Goal: Task Accomplishment & Management: Use online tool/utility

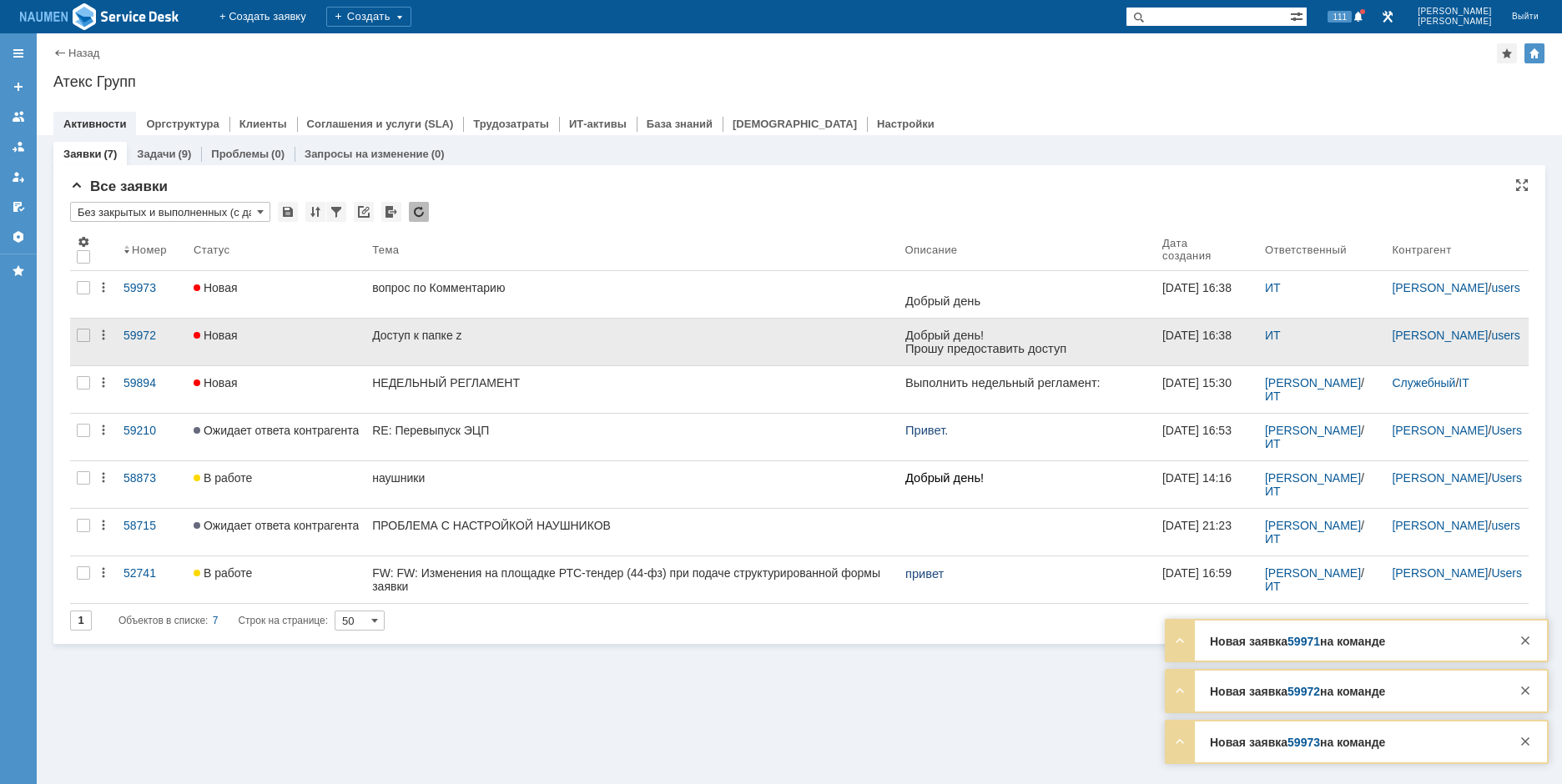
drag, startPoint x: 326, startPoint y: 328, endPoint x: 333, endPoint y: 324, distance: 8.1
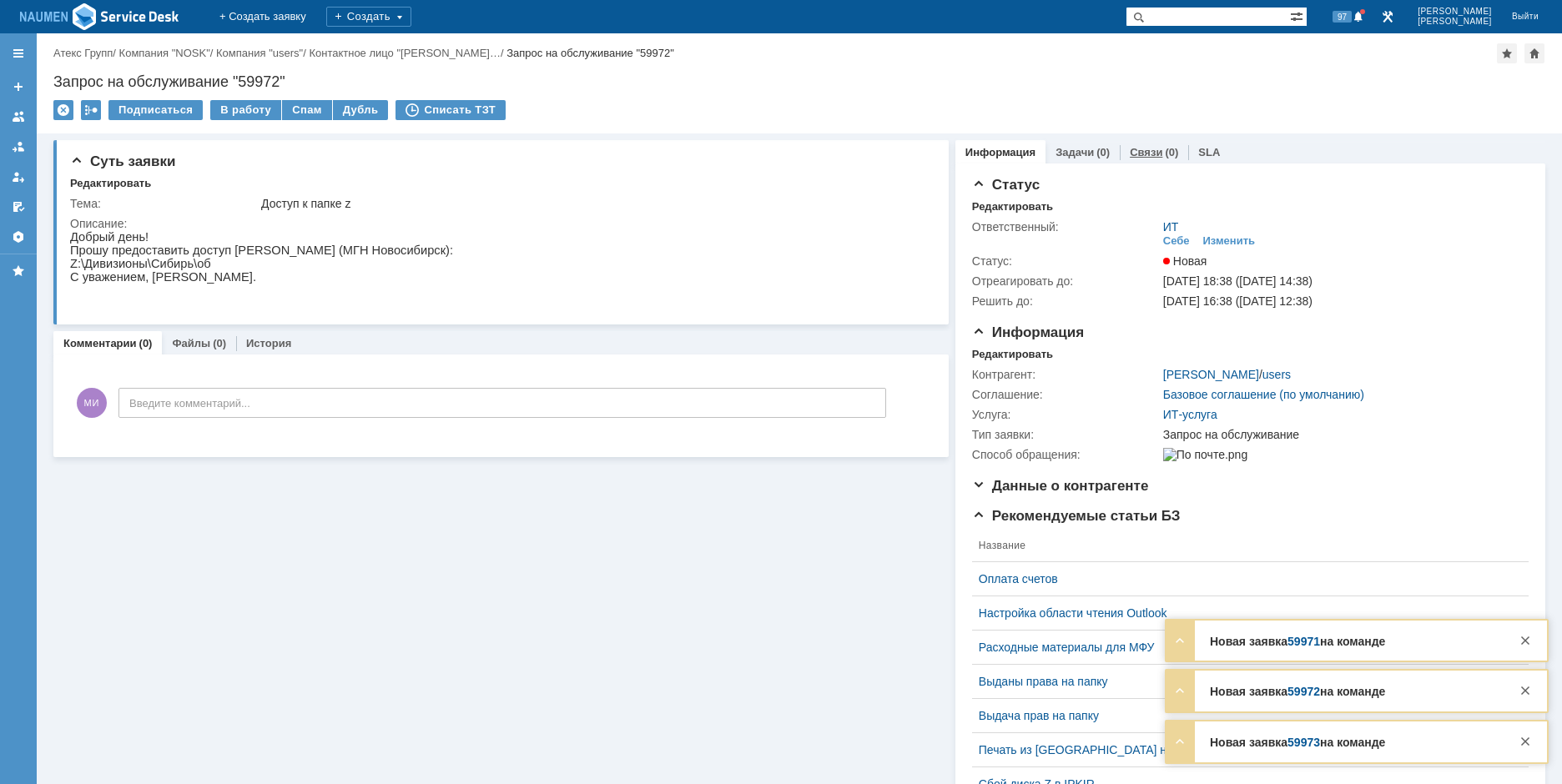
click at [1126, 144] on div "Связи (0)" at bounding box center [1154, 152] width 68 height 25
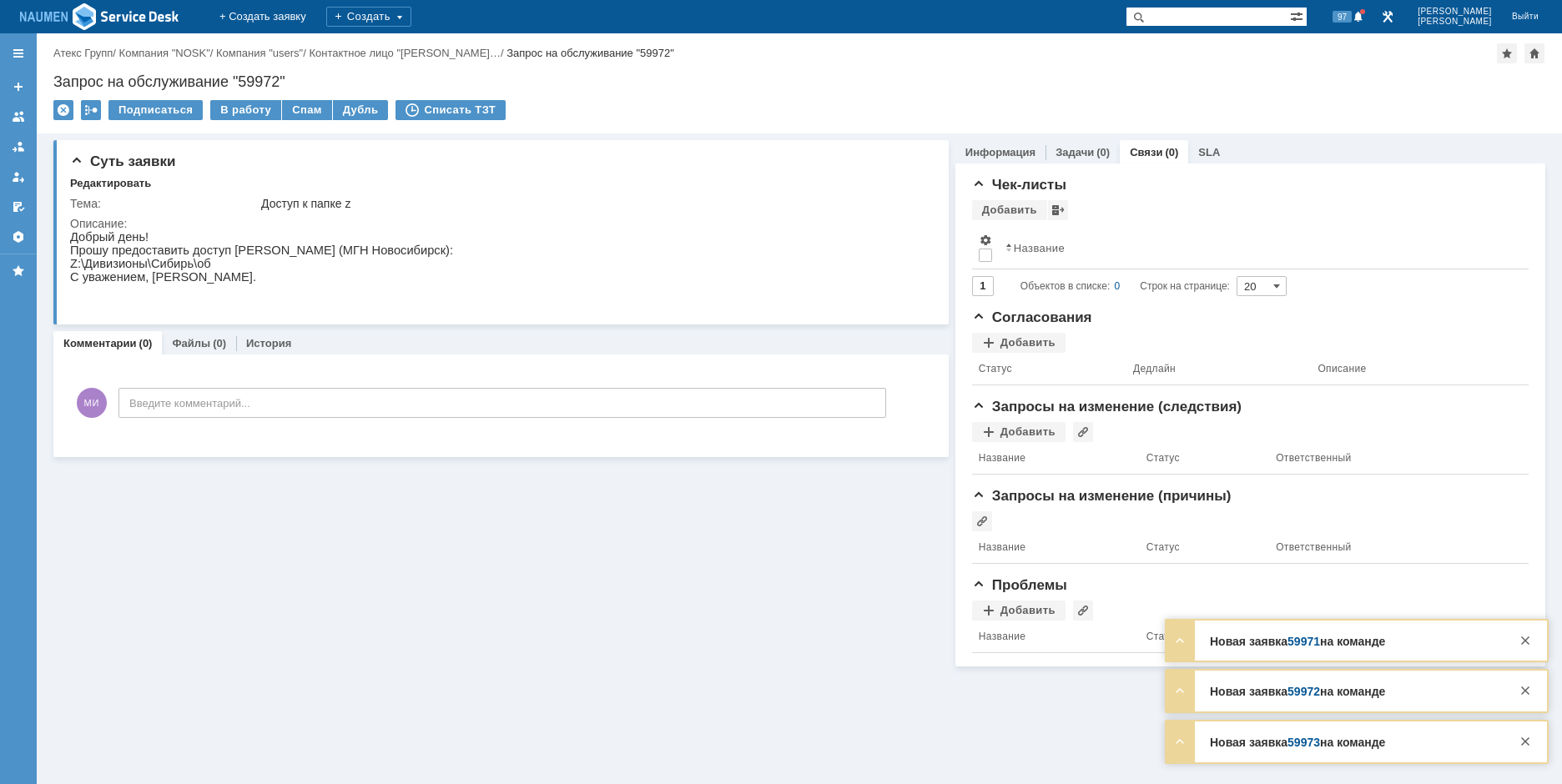
click at [1533, 651] on div "Новая заявка 59971 на команде Тема FW: [JIRA] (SALE-877325) ИНН 5027203511 КПП …" at bounding box center [1357, 640] width 381 height 41
click at [1524, 690] on div at bounding box center [1525, 690] width 20 height 20
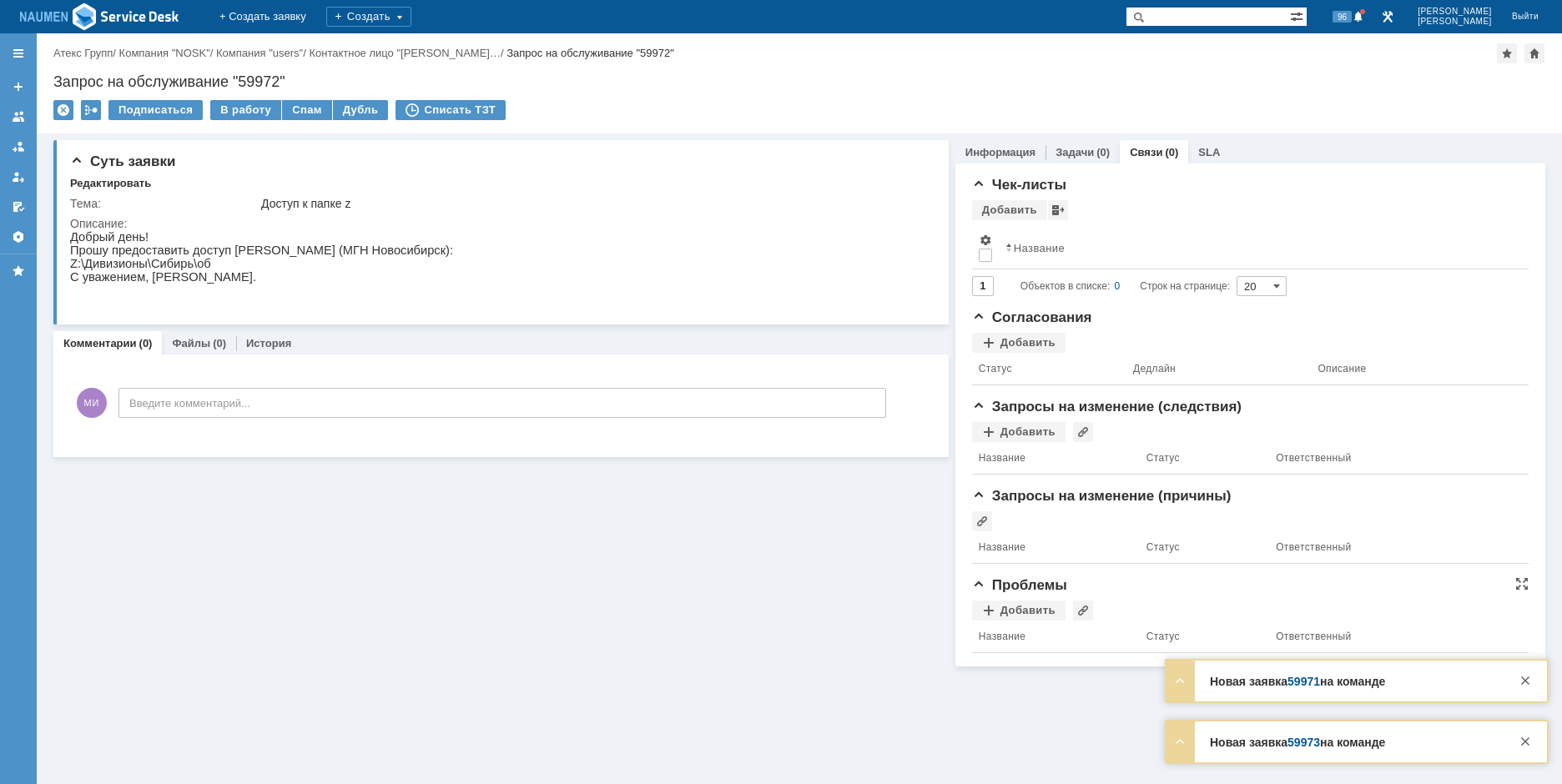
click at [1523, 643] on th at bounding box center [1522, 636] width 13 height 32
click at [1526, 701] on div at bounding box center [1525, 690] width 20 height 20
click at [1522, 747] on div at bounding box center [1525, 741] width 20 height 20
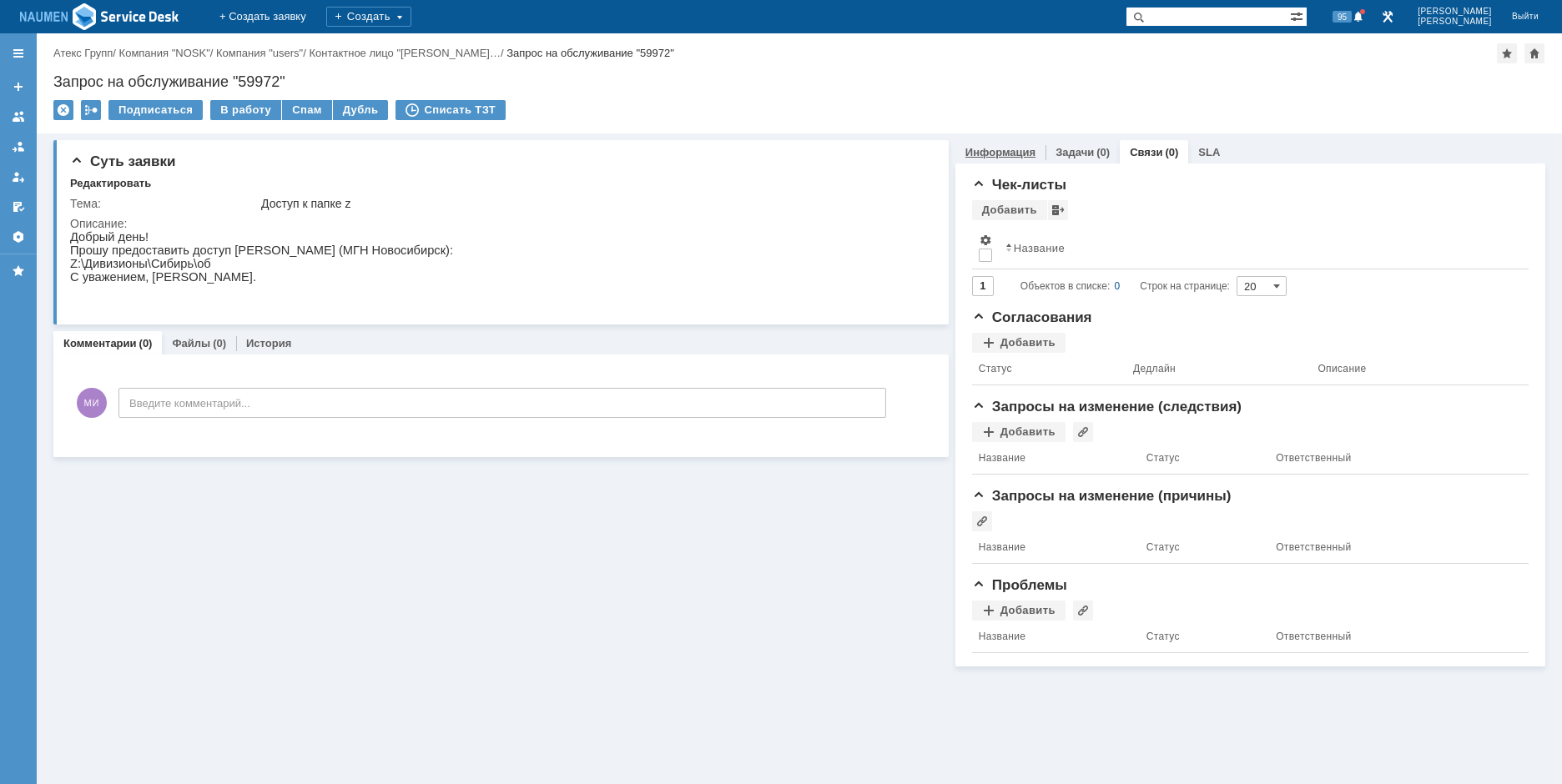
click at [1001, 157] on link "Информация" at bounding box center [1000, 151] width 70 height 12
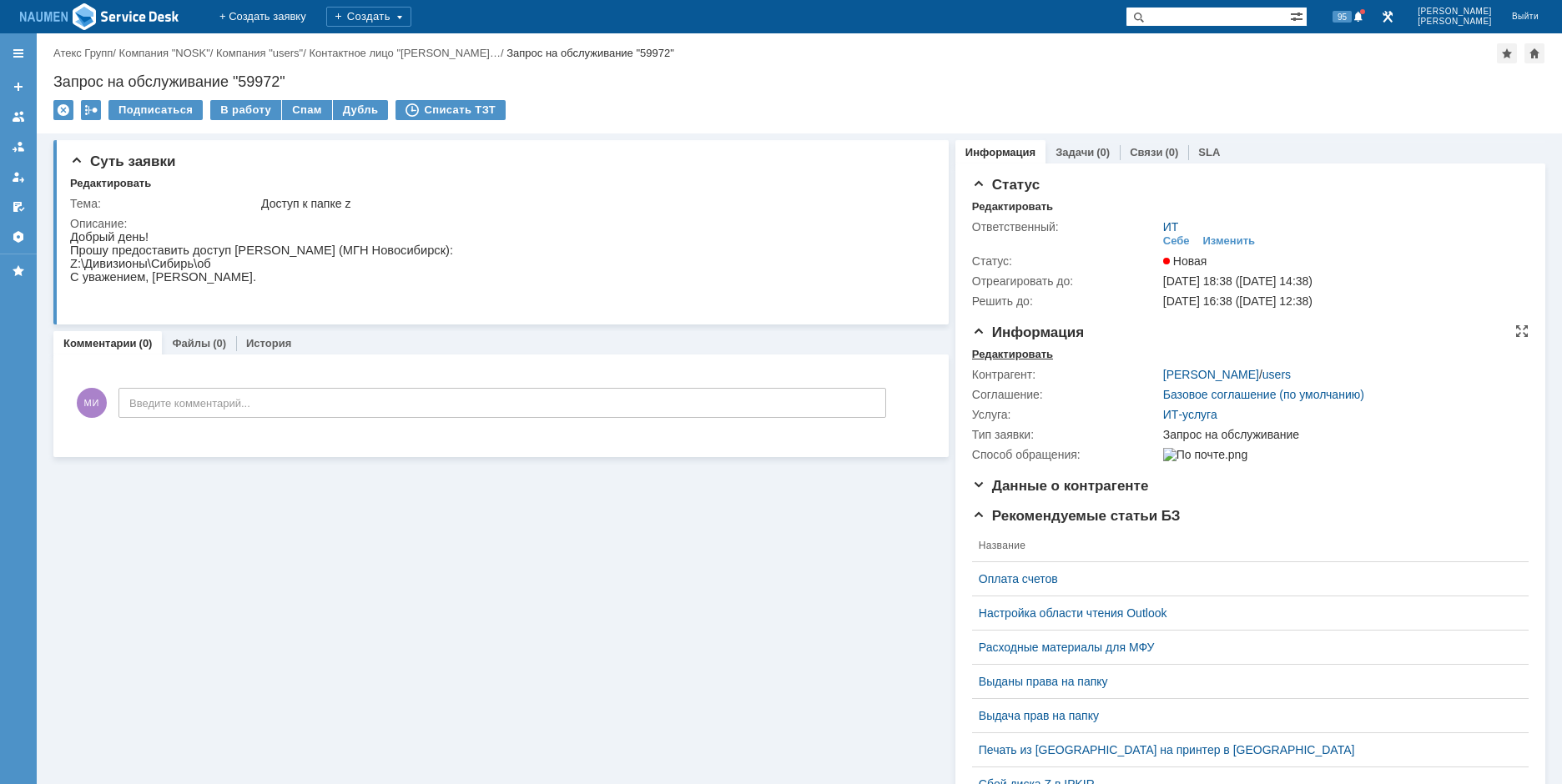
click at [1028, 347] on div "Редактировать" at bounding box center [1012, 354] width 81 height 13
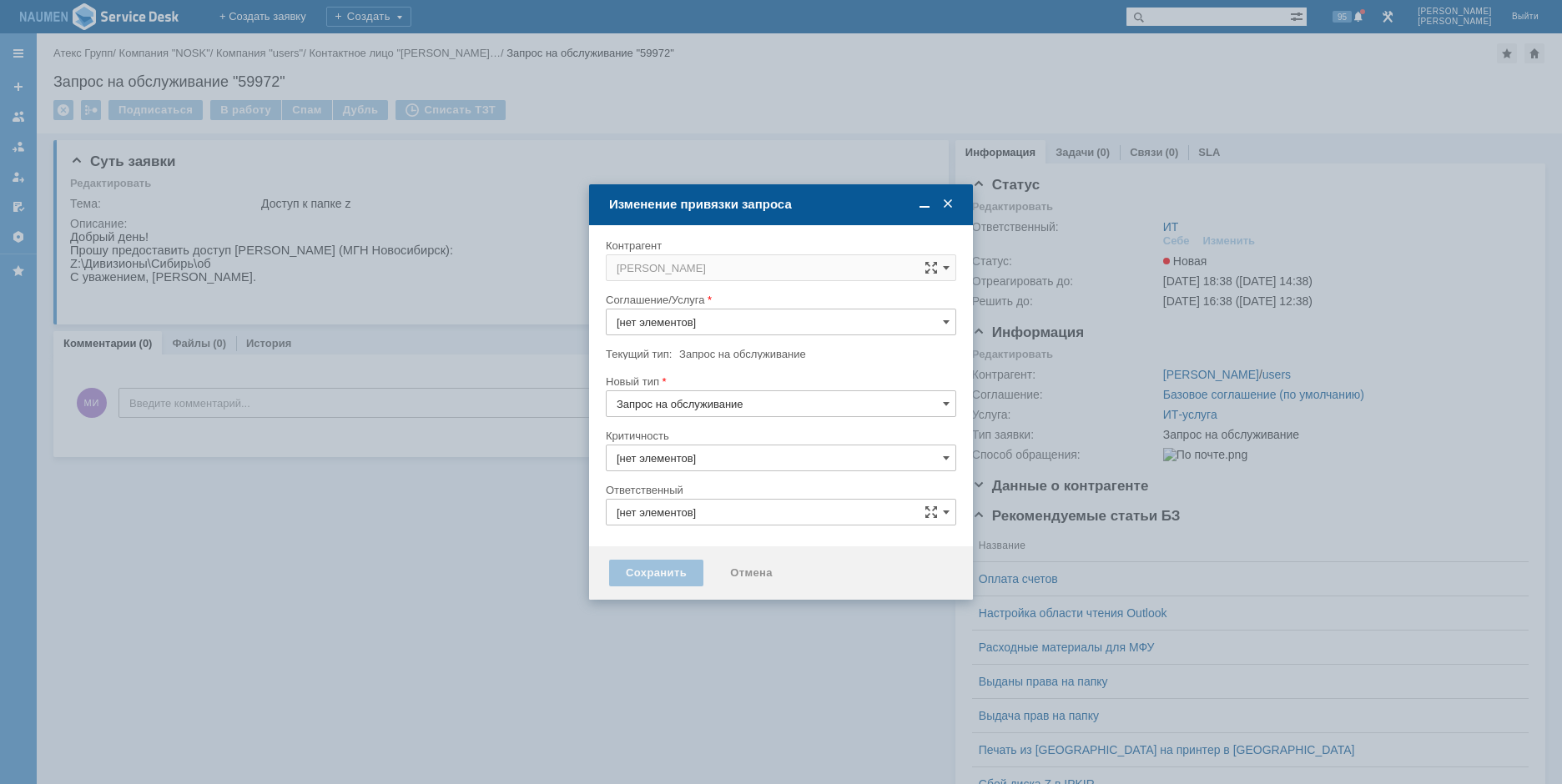
type input "ИТ"
type input "ИТ-услуга"
type input "3. Низкая"
type input "[не указано]"
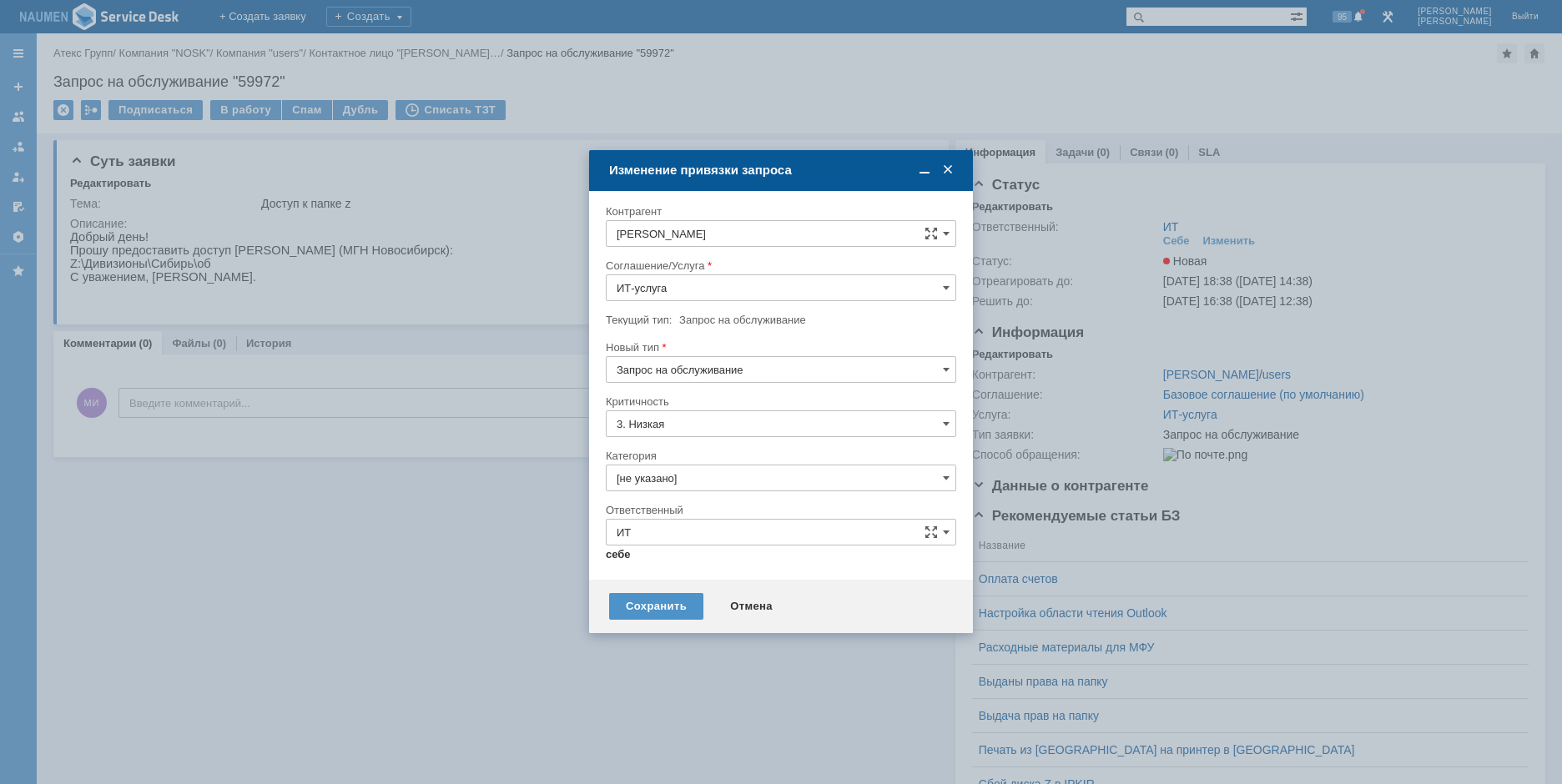
click at [624, 555] on link "себе" at bounding box center [619, 555] width 25 height 13
type input "[PERSON_NAME]"
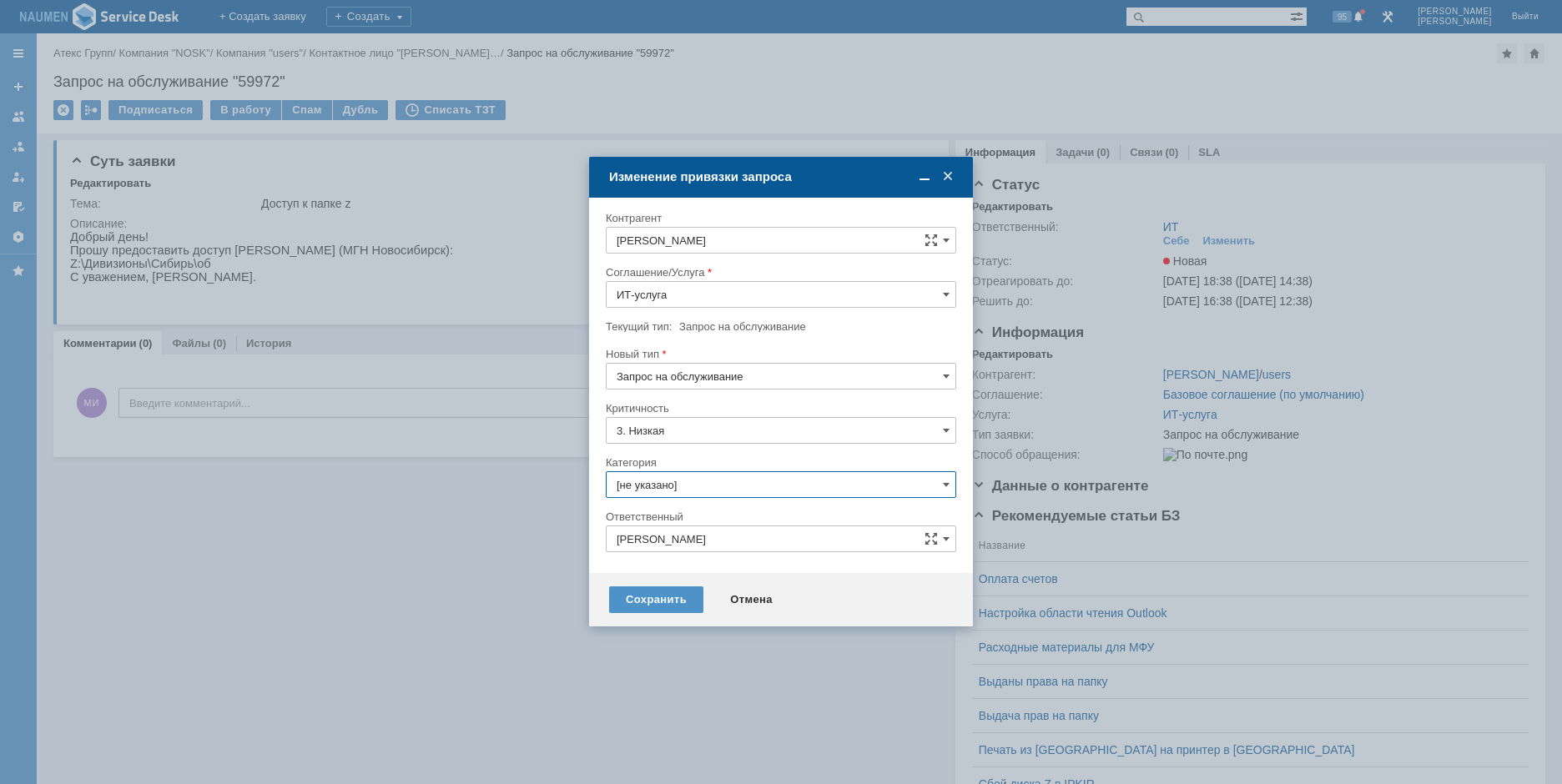
click at [710, 488] on input "[не указано]" at bounding box center [781, 485] width 350 height 27
click at [689, 577] on span "Назначение доступа (файловые ресурсы)" at bounding box center [781, 579] width 329 height 13
click at [644, 593] on div "Сохранить" at bounding box center [656, 599] width 95 height 27
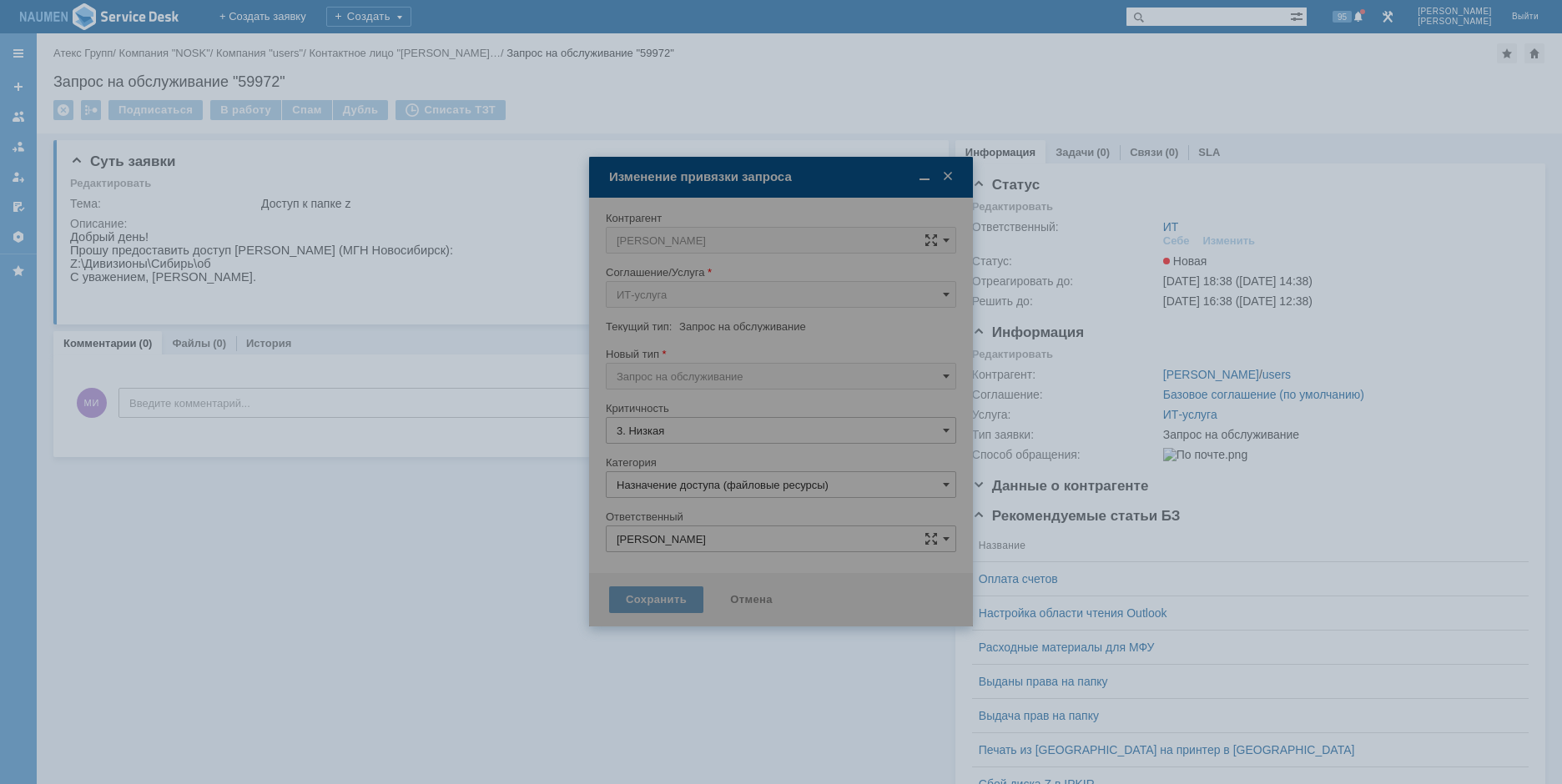
type input "Назначение доступа (файловые ресурсы)"
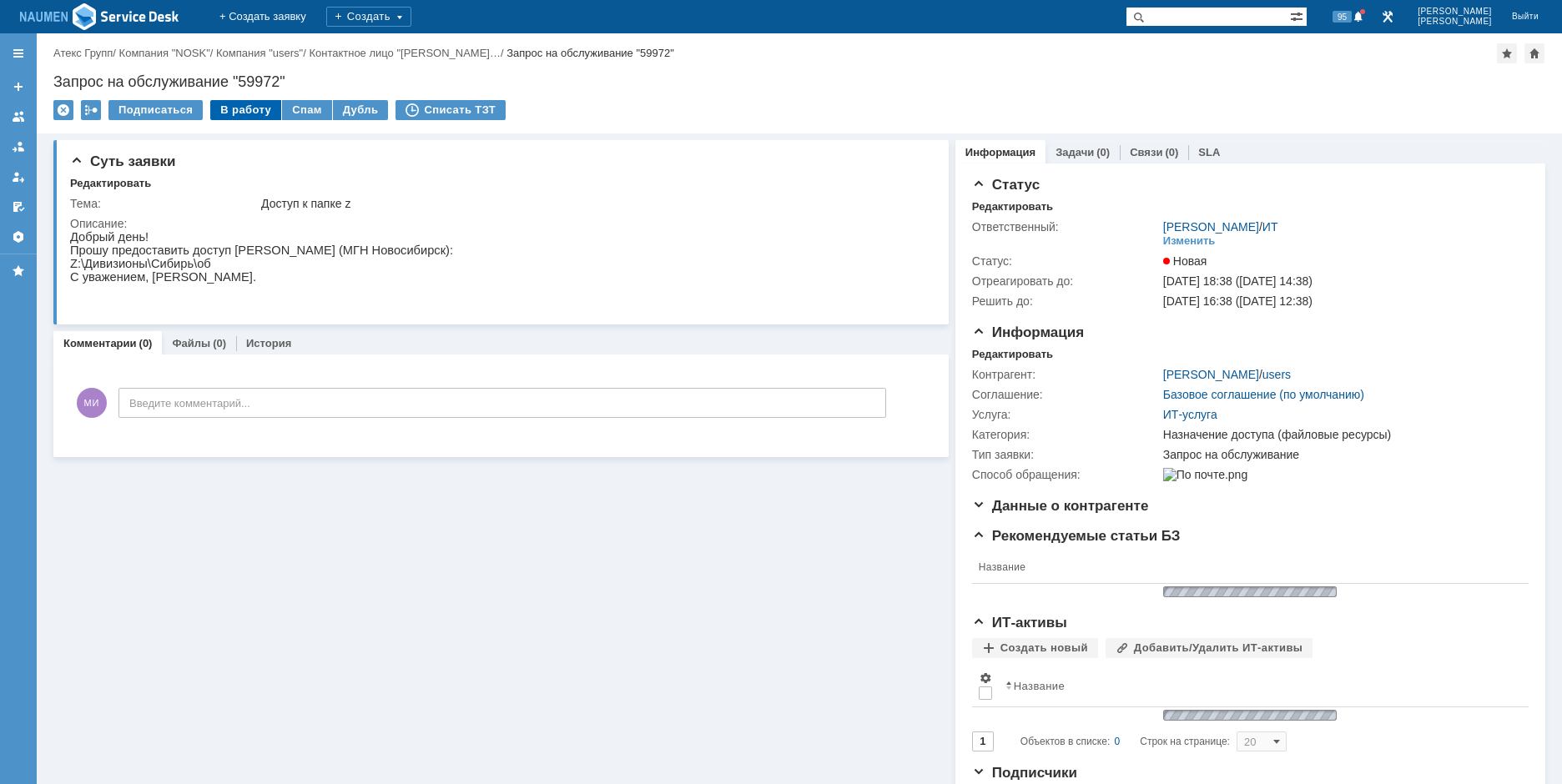
click at [228, 112] on div "В работу" at bounding box center [245, 110] width 71 height 20
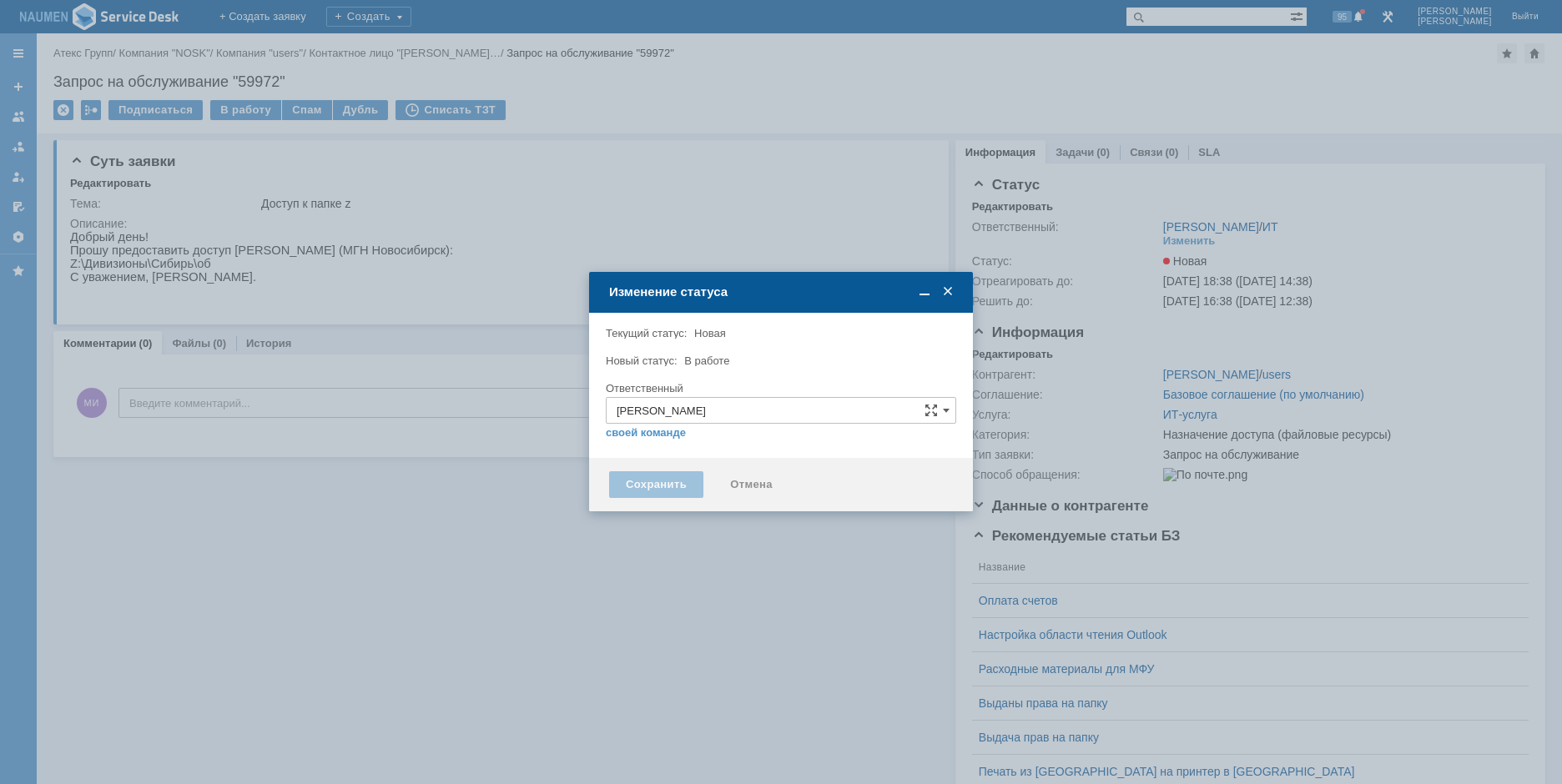
type input "Назначение доступа (файловые ресурсы)"
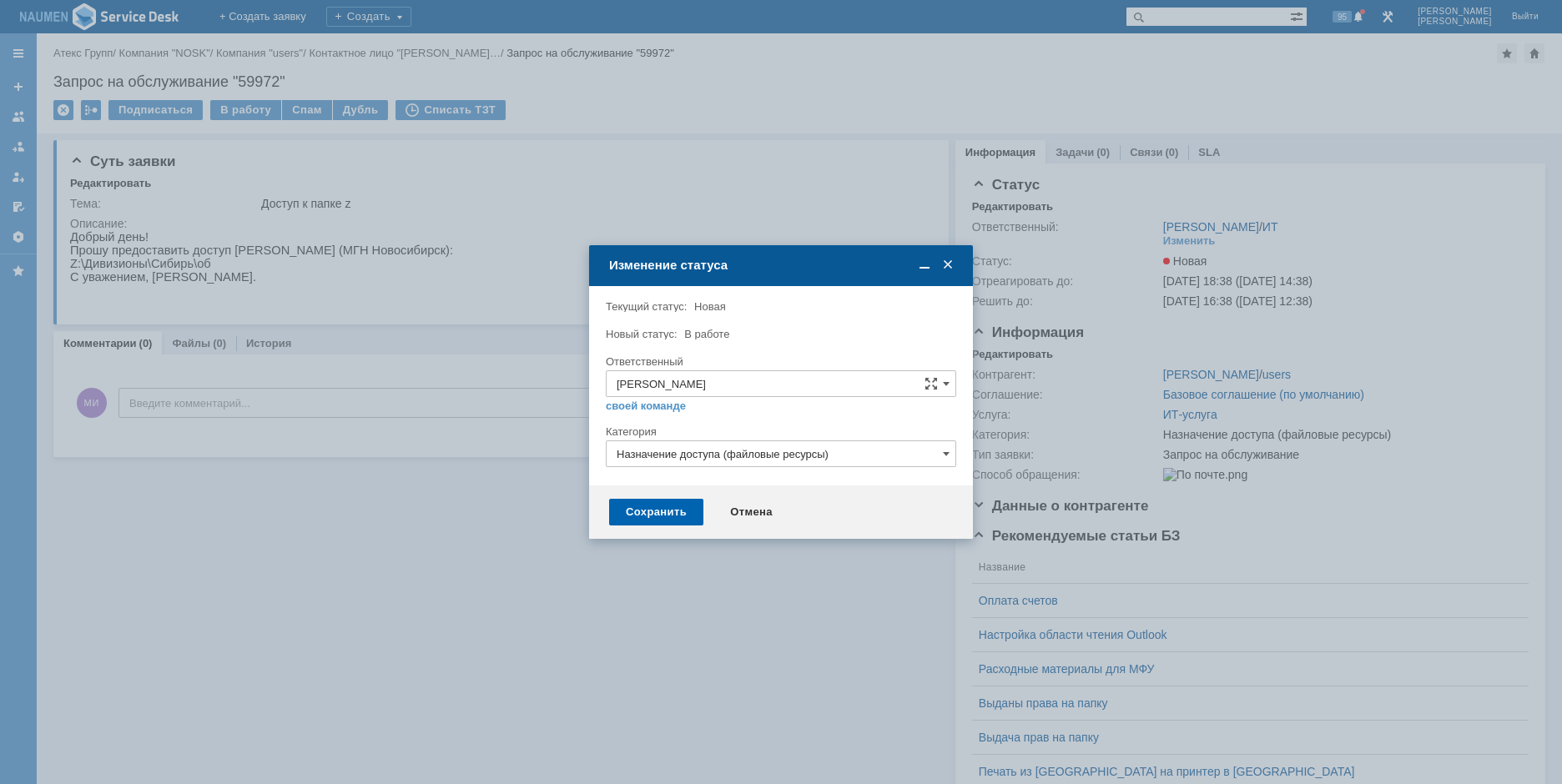
click at [694, 509] on div "Сохранить" at bounding box center [656, 512] width 95 height 27
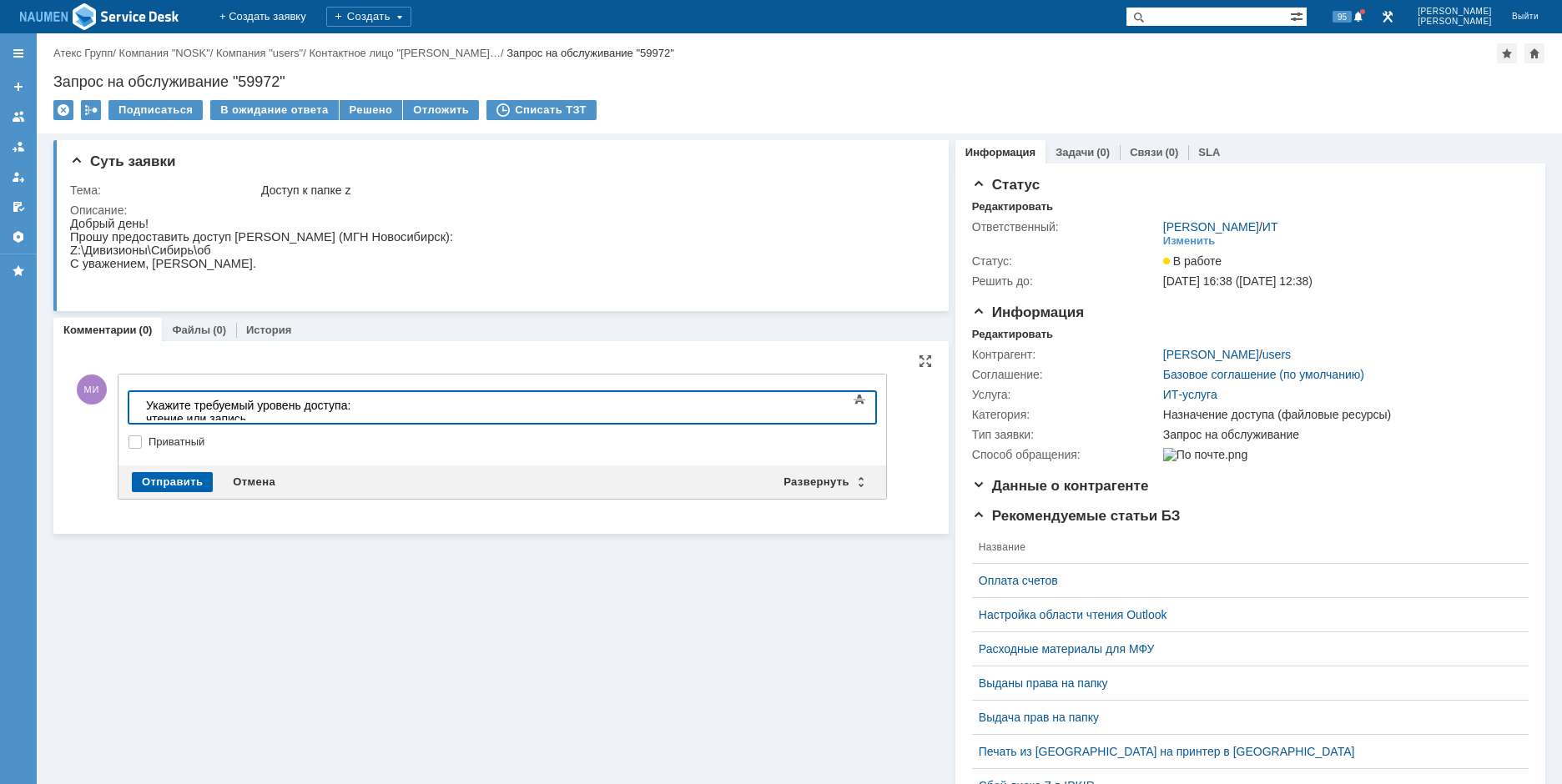
click at [185, 479] on div "Отправить" at bounding box center [171, 482] width 81 height 20
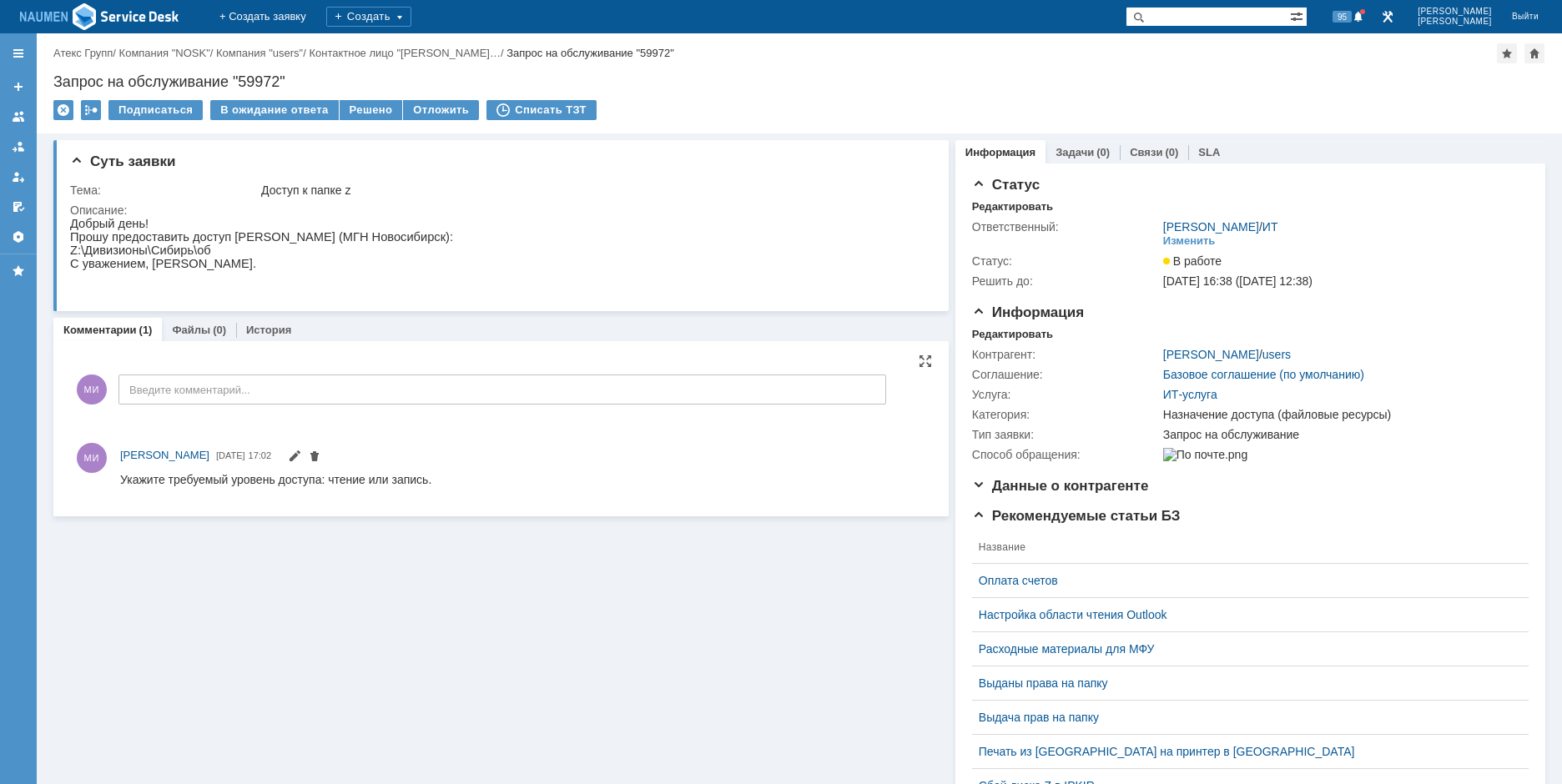
click at [281, 453] on span at bounding box center [301, 454] width 40 height 13
click at [288, 454] on span at bounding box center [295, 458] width 13 height 13
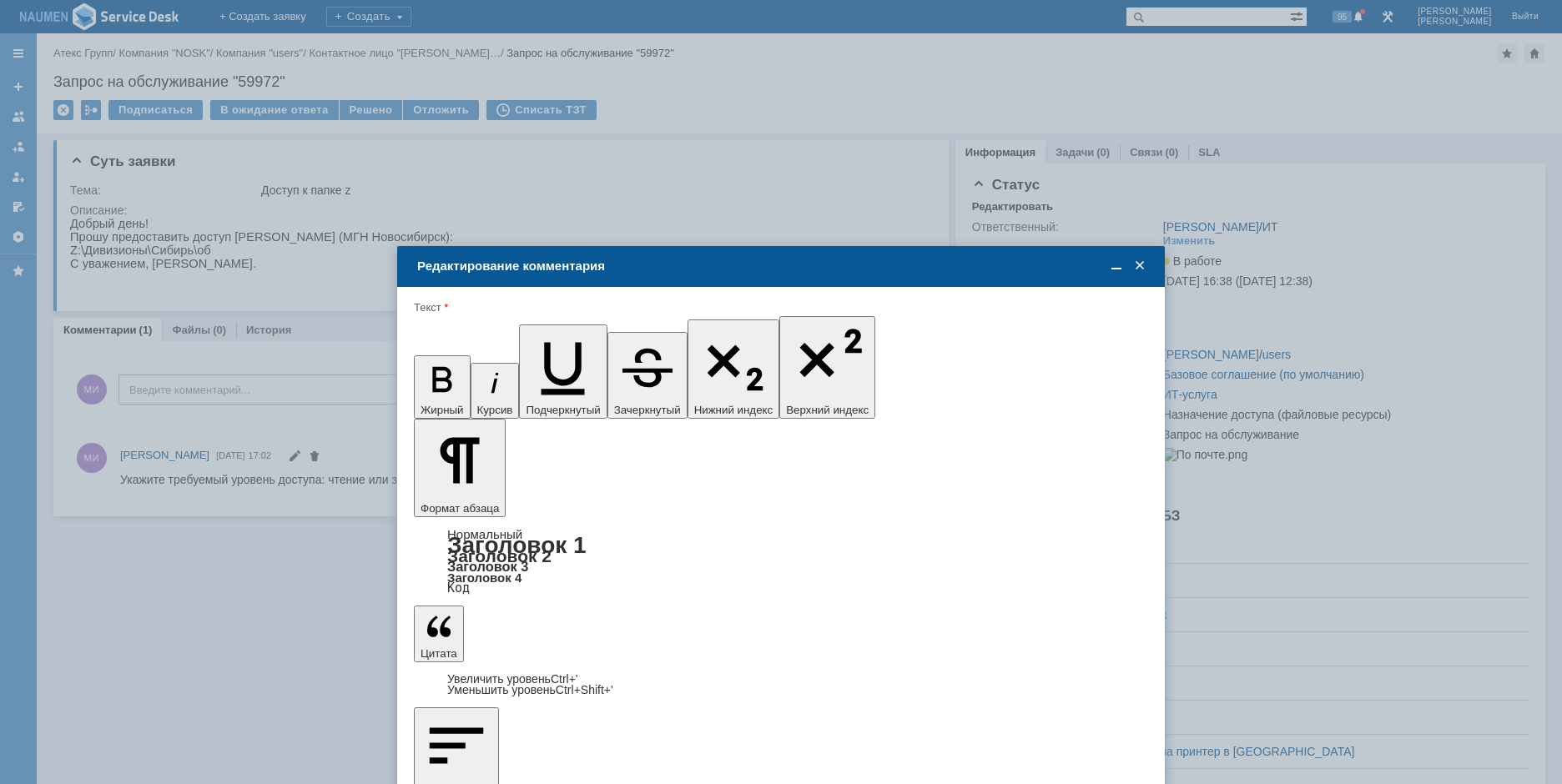
drag, startPoint x: 702, startPoint y: 4788, endPoint x: 741, endPoint y: 4785, distance: 39.1
